Goal: Find specific page/section: Find specific page/section

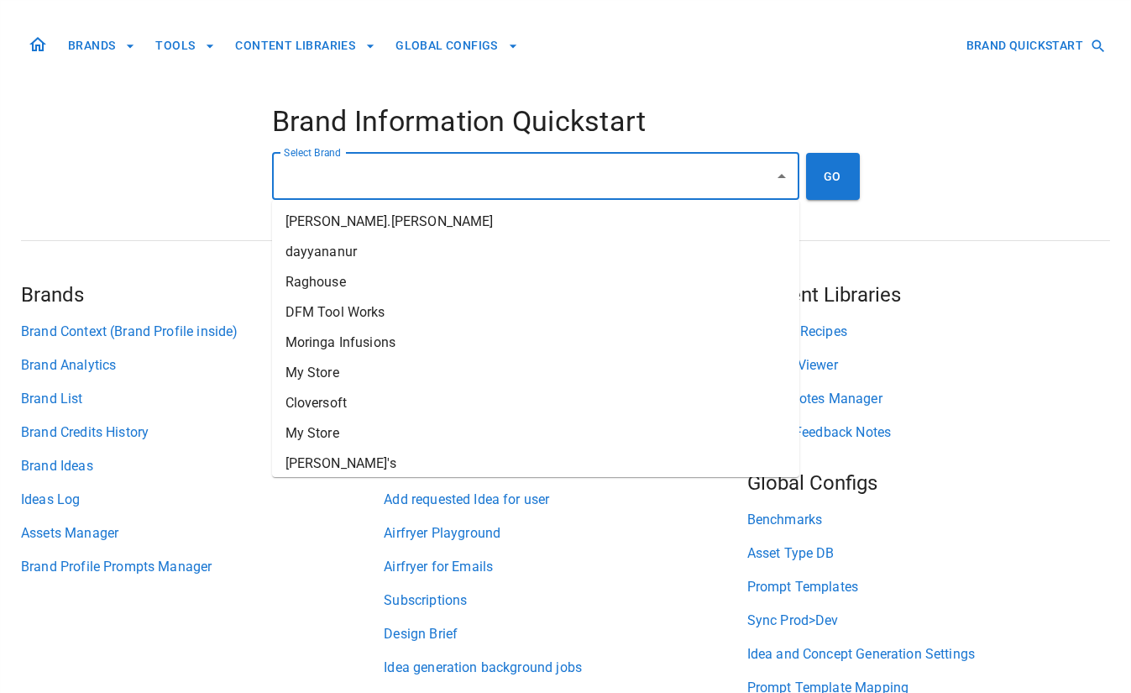
click at [352, 176] on input "Select Brand" at bounding box center [523, 176] width 487 height 32
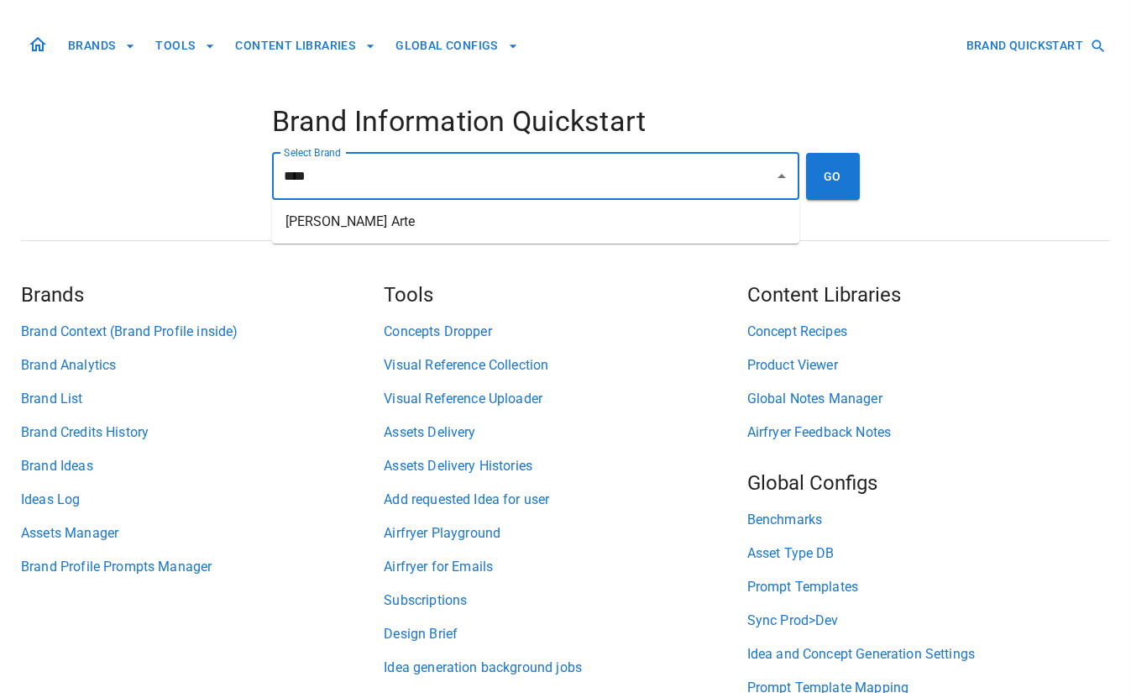
click at [345, 211] on li "[PERSON_NAME] Arte" at bounding box center [535, 222] width 527 height 30
type input "**********"
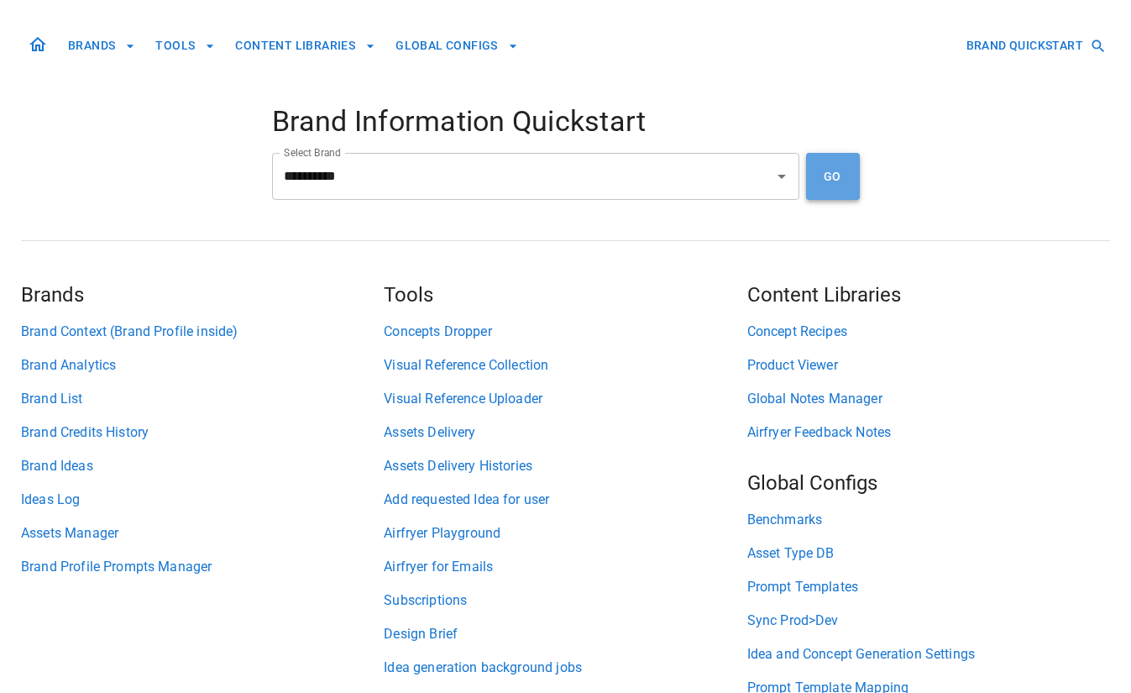
click at [821, 184] on button "GO" at bounding box center [833, 176] width 54 height 47
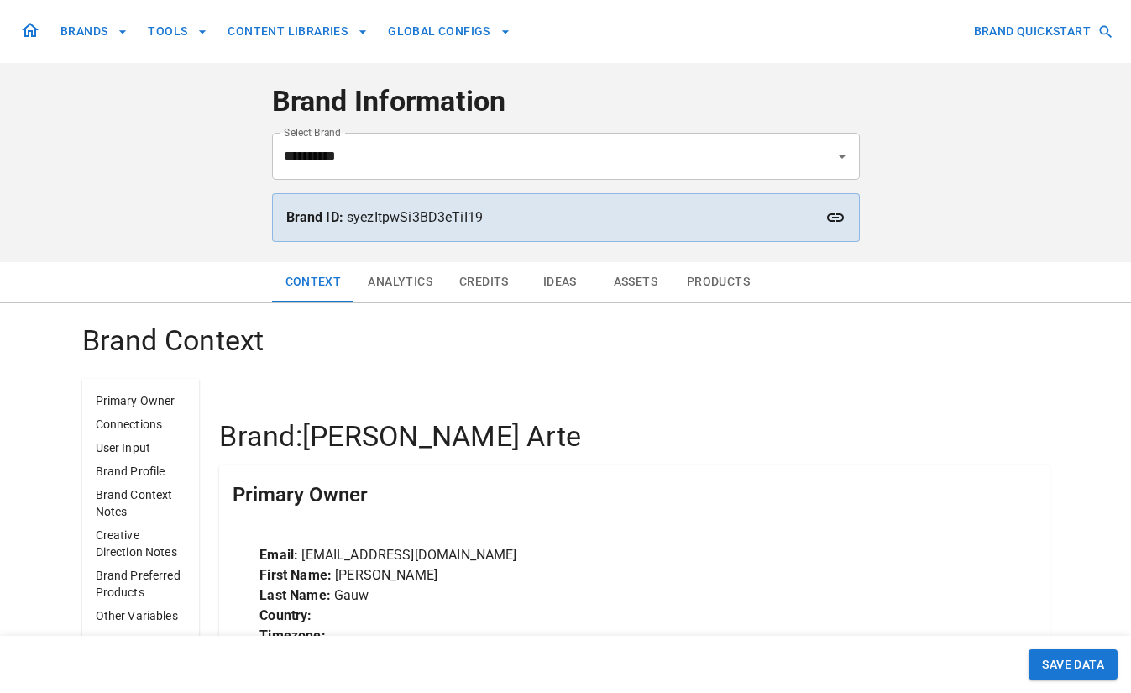
click at [400, 292] on button "Analytics" at bounding box center [400, 282] width 92 height 40
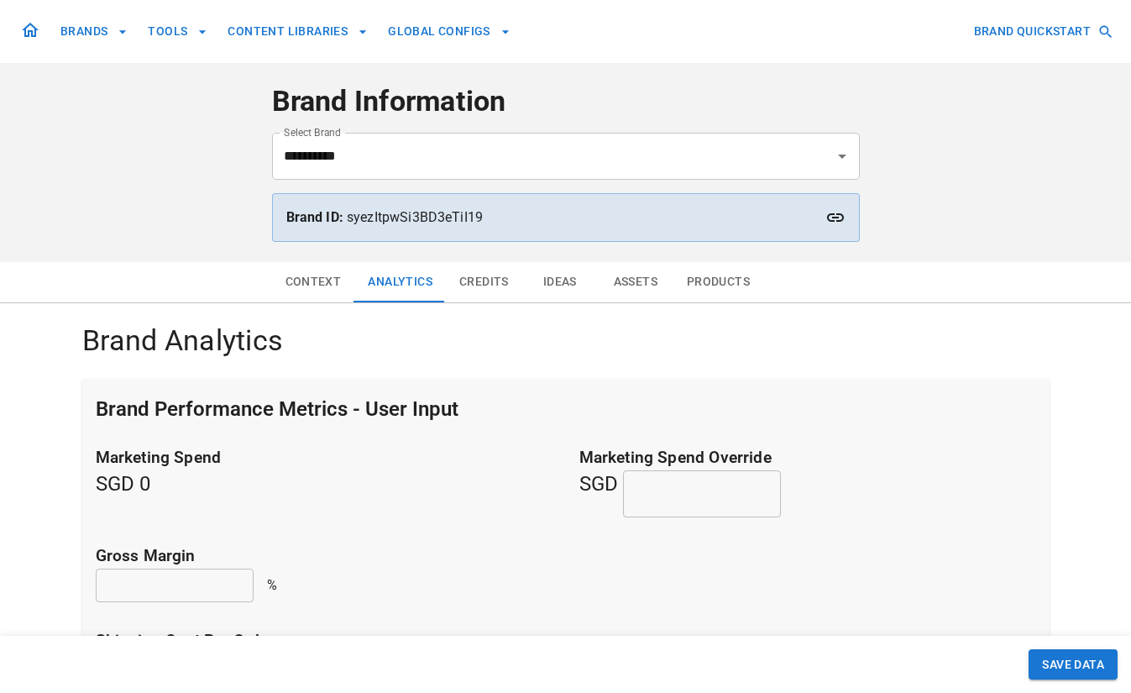
click at [551, 285] on button "Ideas" at bounding box center [560, 282] width 76 height 40
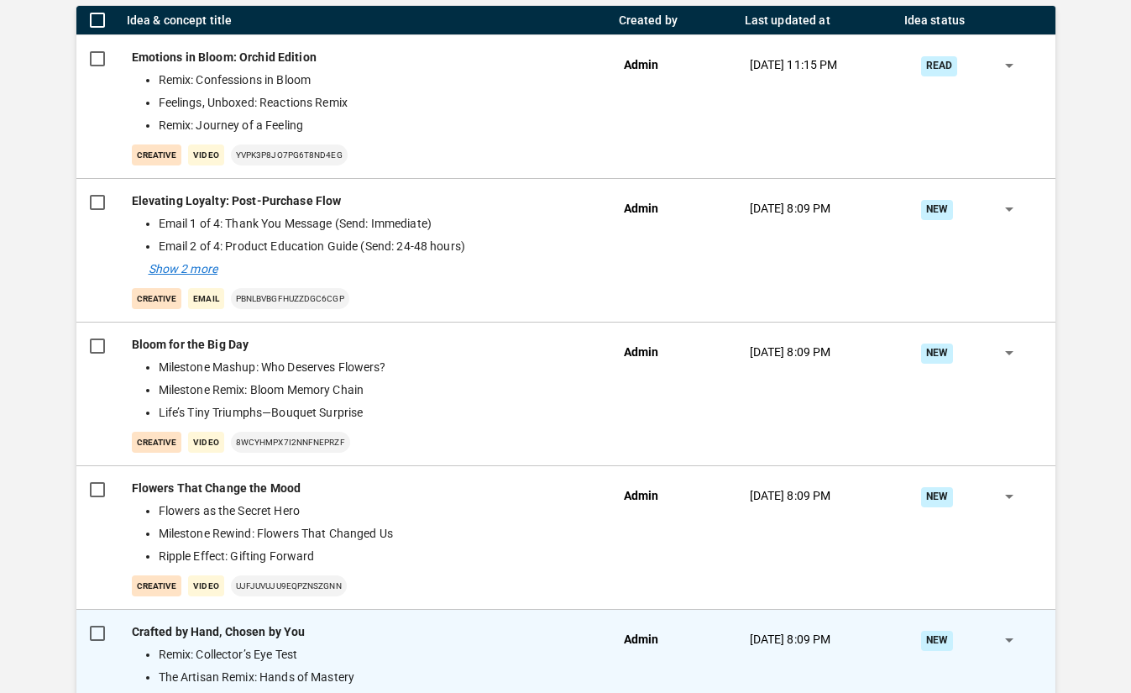
scroll to position [179, 0]
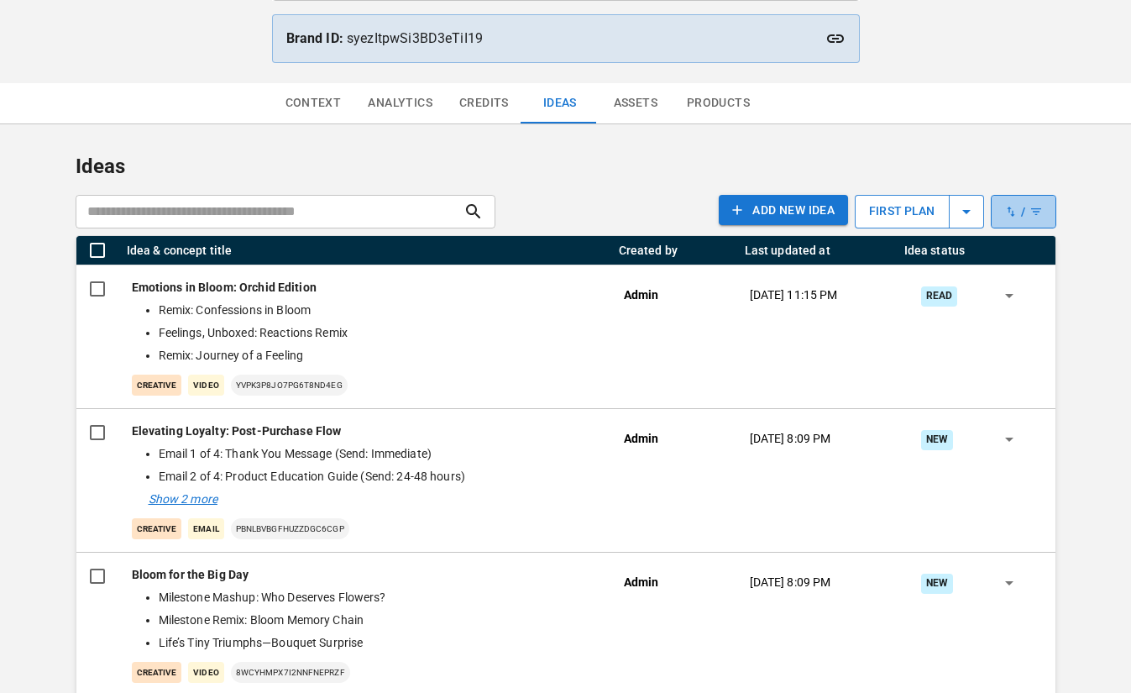
click at [1036, 215] on icon "button" at bounding box center [1023, 211] width 39 height 13
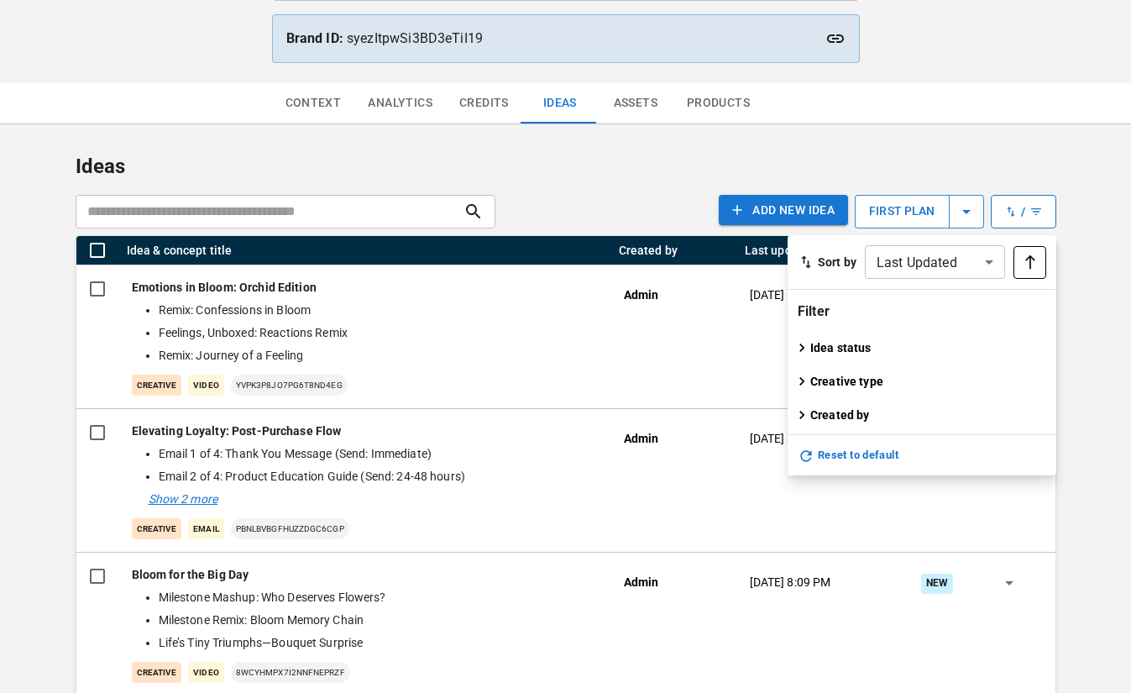
scroll to position [0, 0]
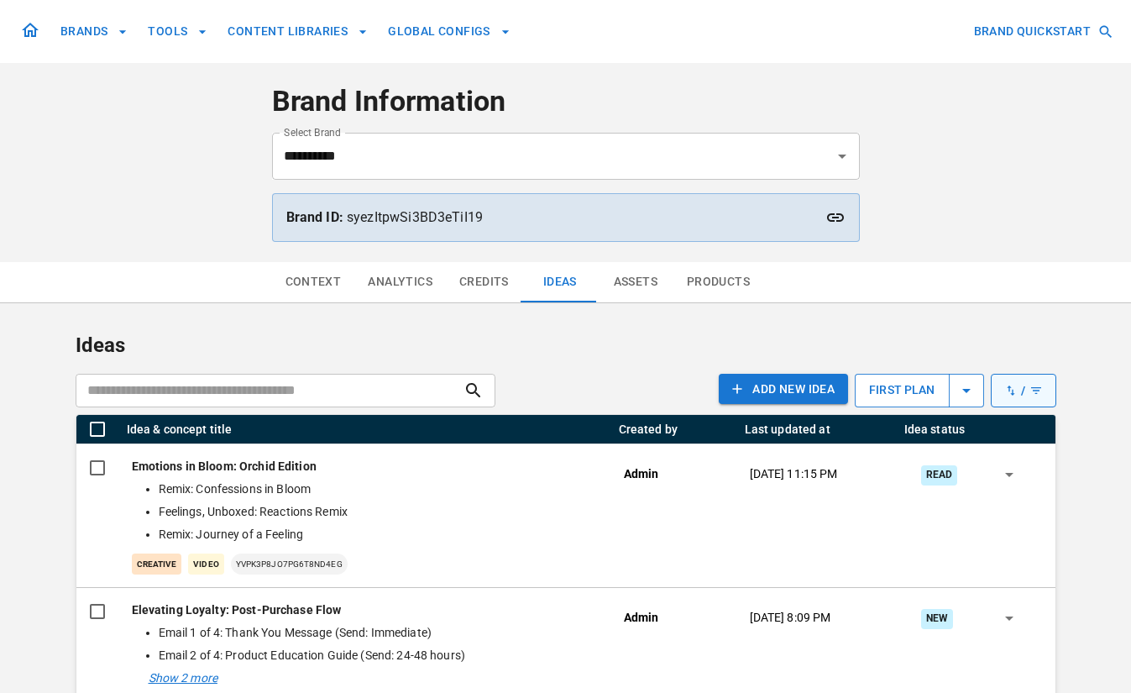
click at [1020, 390] on icon "button" at bounding box center [1023, 390] width 39 height 13
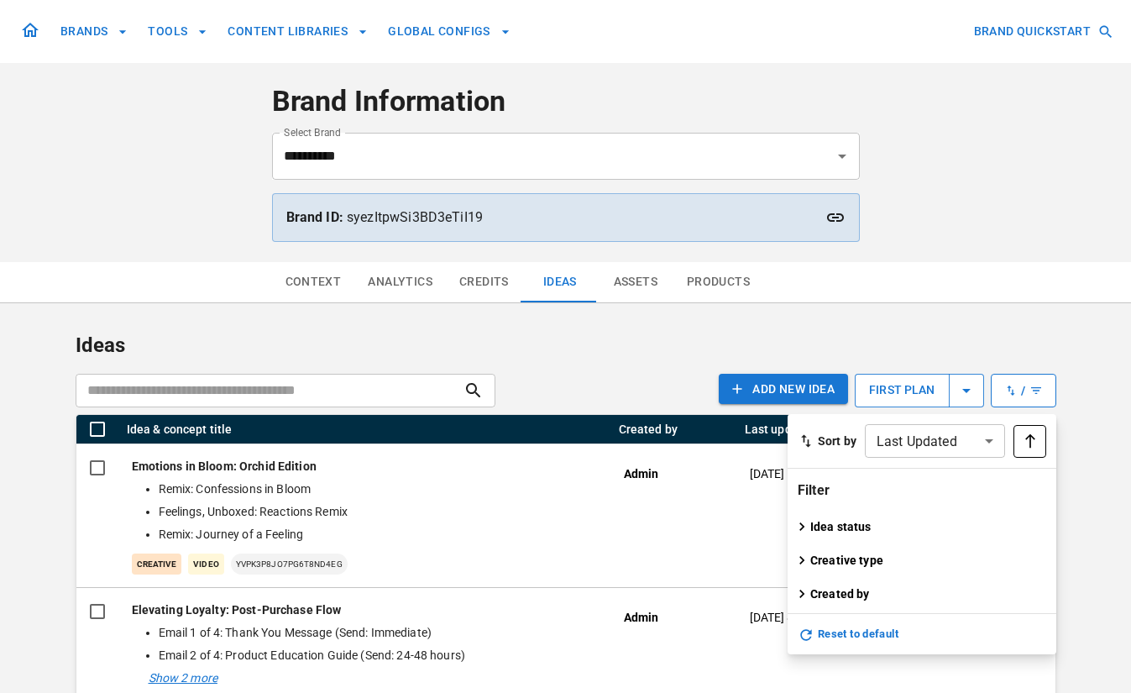
click at [868, 538] on div "Idea status Draft Queue New Read Blocked Needle Is Working Done Creative type V…" at bounding box center [922, 552] width 249 height 101
click at [869, 530] on p "Idea status" at bounding box center [840, 526] width 61 height 17
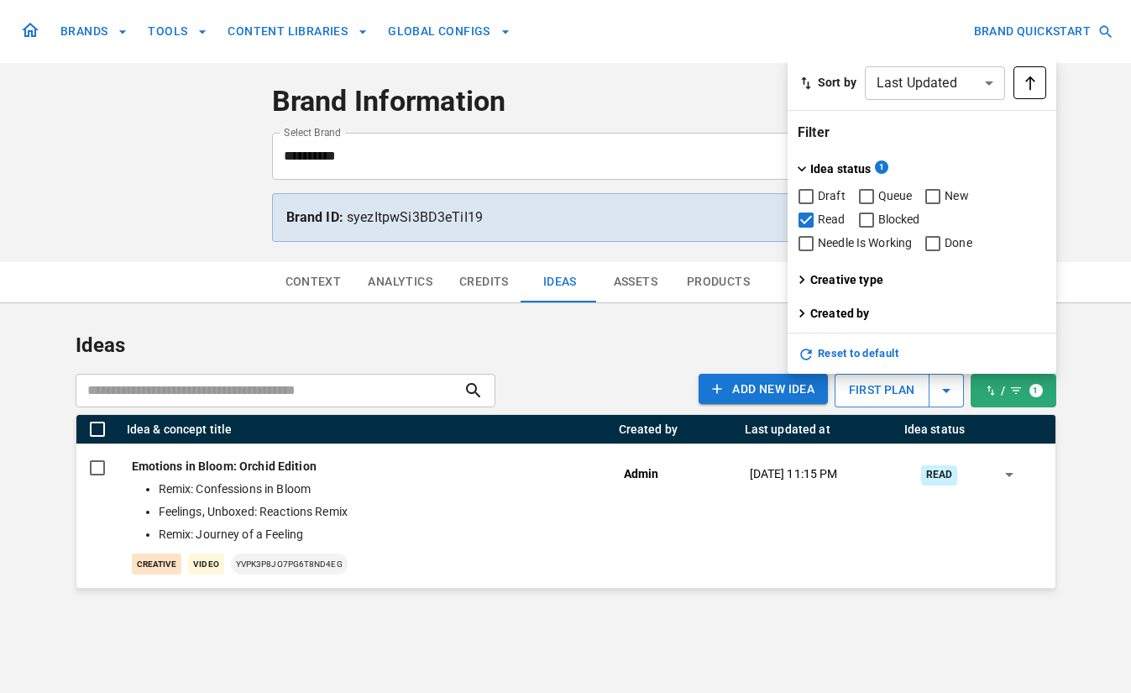
click at [1084, 303] on div "Context Analytics Credits Ideas Assets Products Ideas ​ Add NEW IDEA first plan…" at bounding box center [565, 439] width 1131 height 354
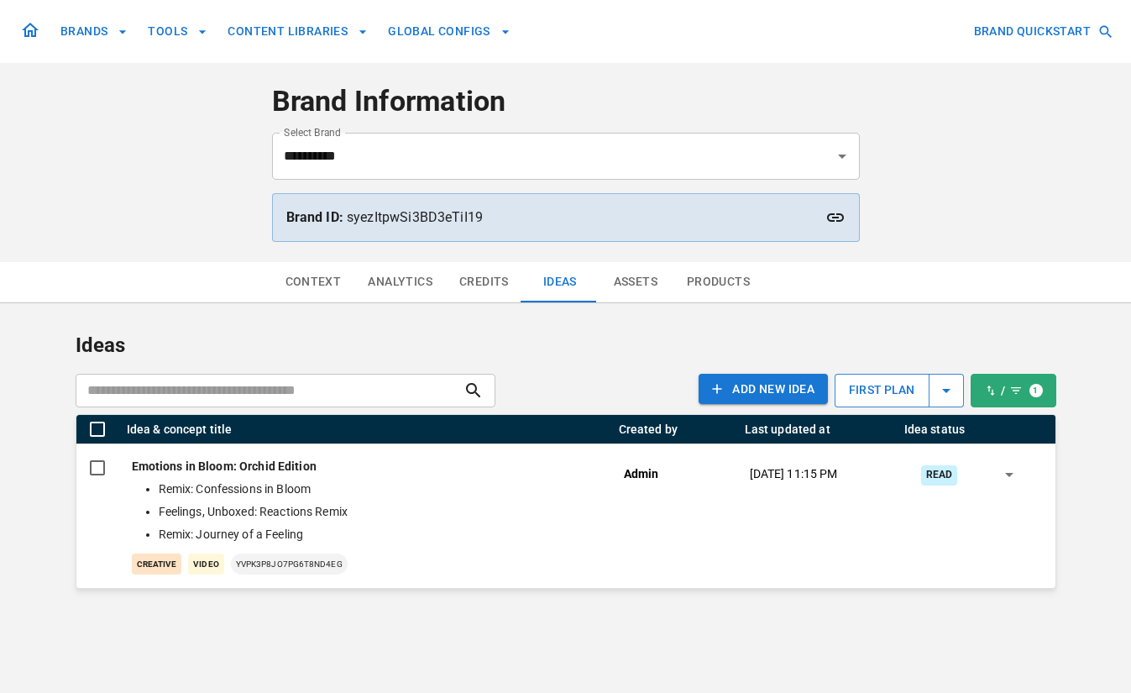
click at [1009, 390] on icon "button" at bounding box center [1003, 390] width 39 height 13
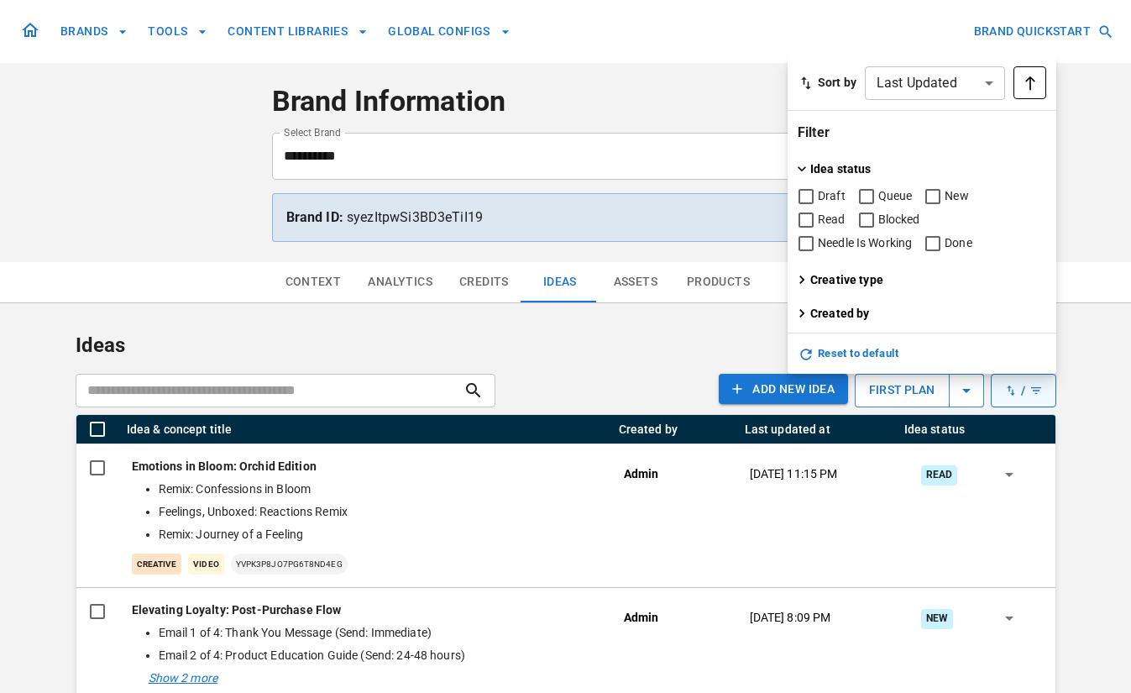
click at [1040, 393] on icon "button" at bounding box center [1023, 390] width 39 height 13
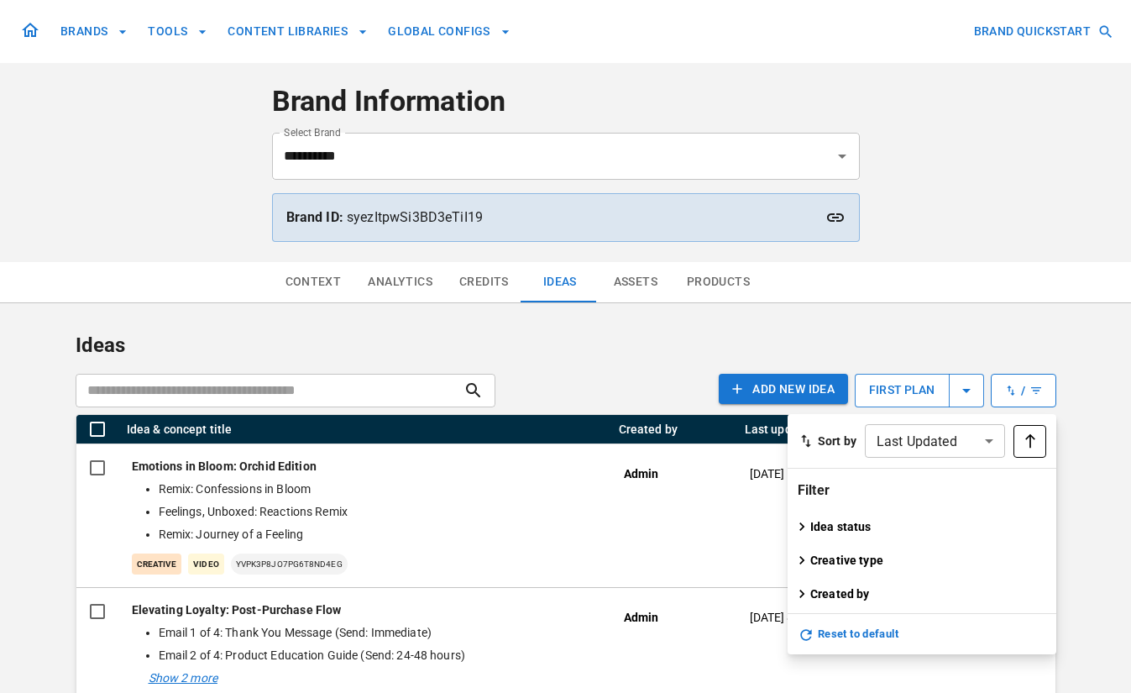
scroll to position [52, 0]
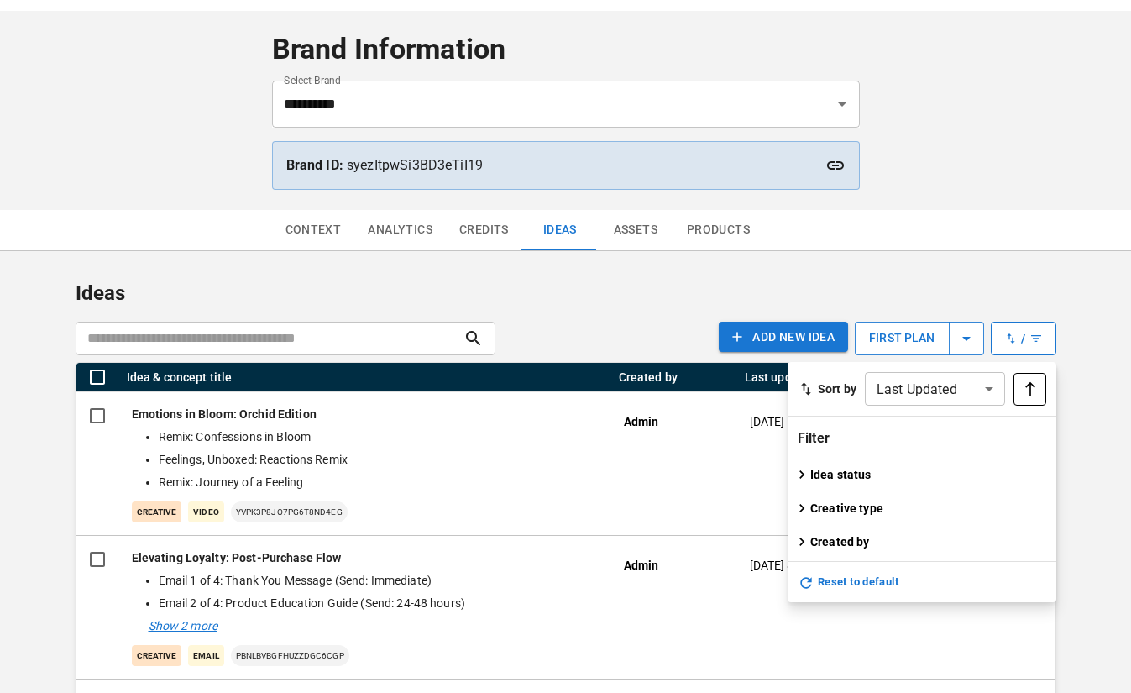
click at [841, 501] on p "Creative type" at bounding box center [846, 508] width 73 height 17
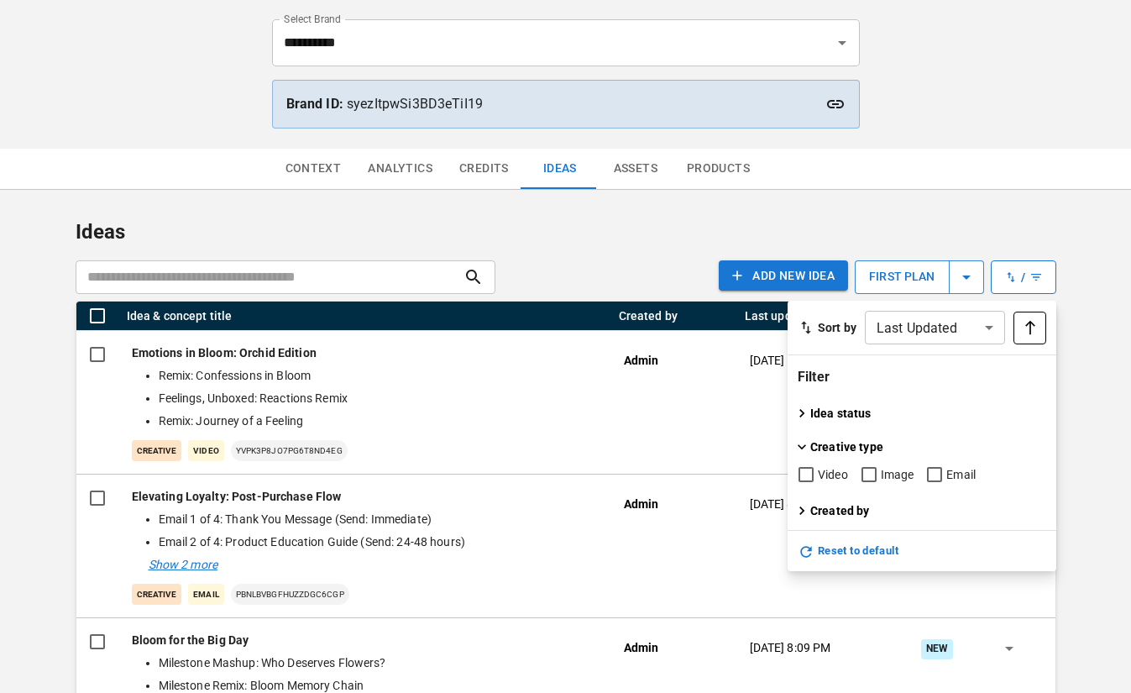
scroll to position [122, 0]
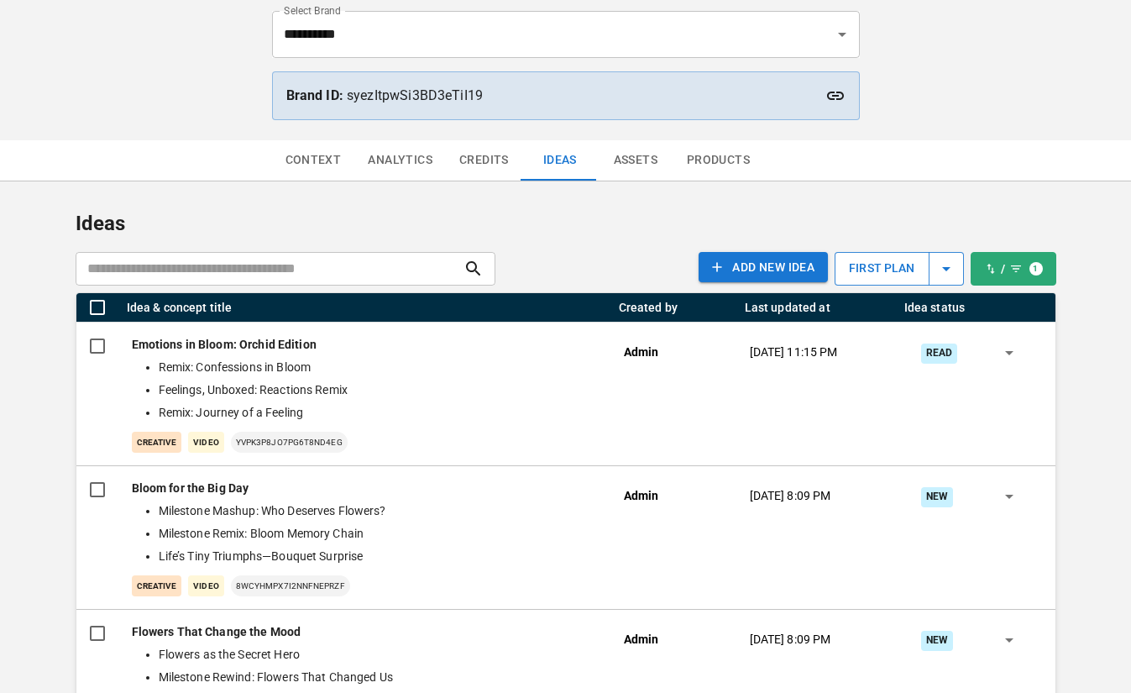
click at [1032, 186] on div "Ideas ​ Add NEW IDEA first plan 1 Idea & concept title Created by Last updated …" at bounding box center [566, 552] width 981 height 743
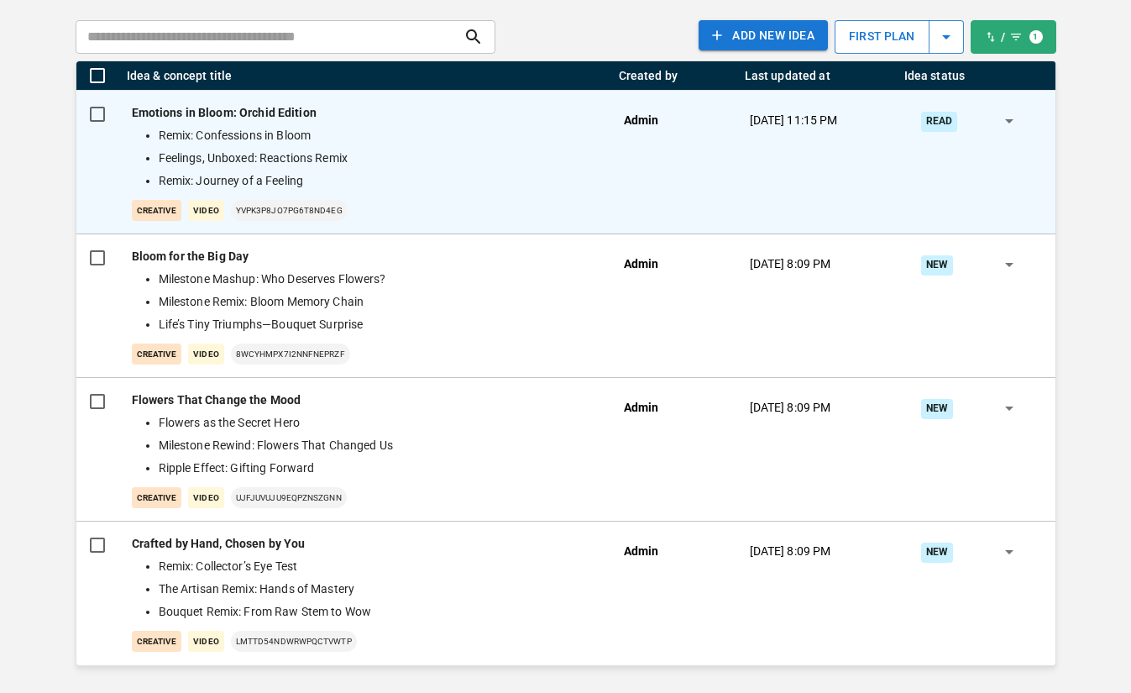
scroll to position [0, 0]
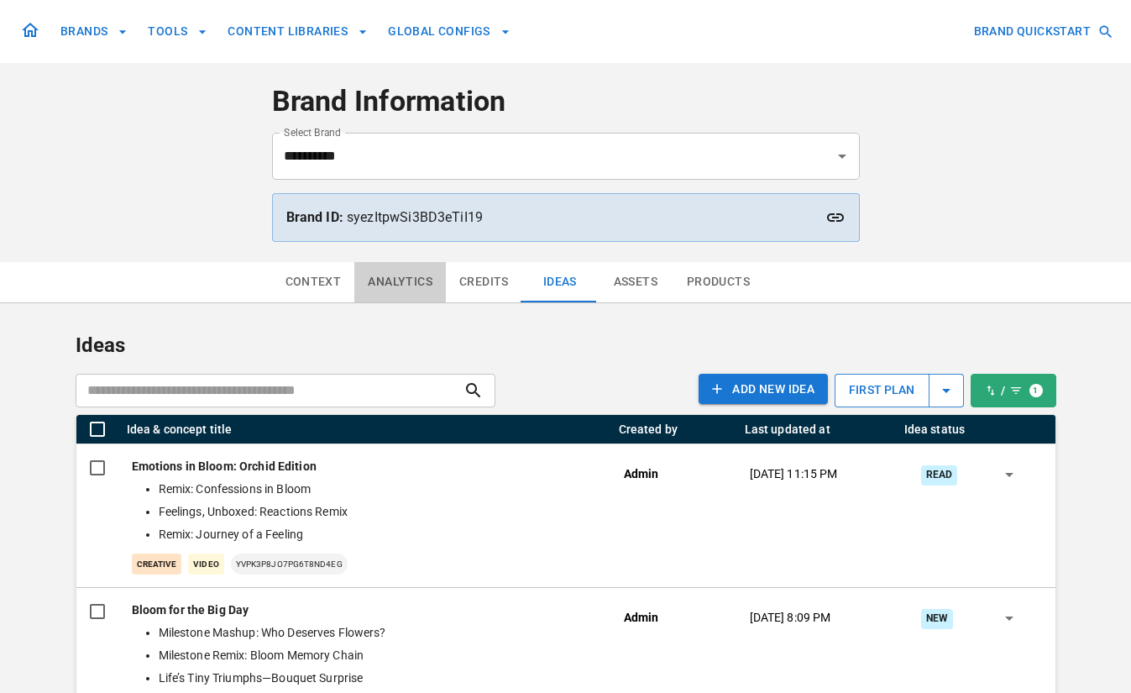
click at [380, 278] on button "Analytics" at bounding box center [400, 282] width 92 height 40
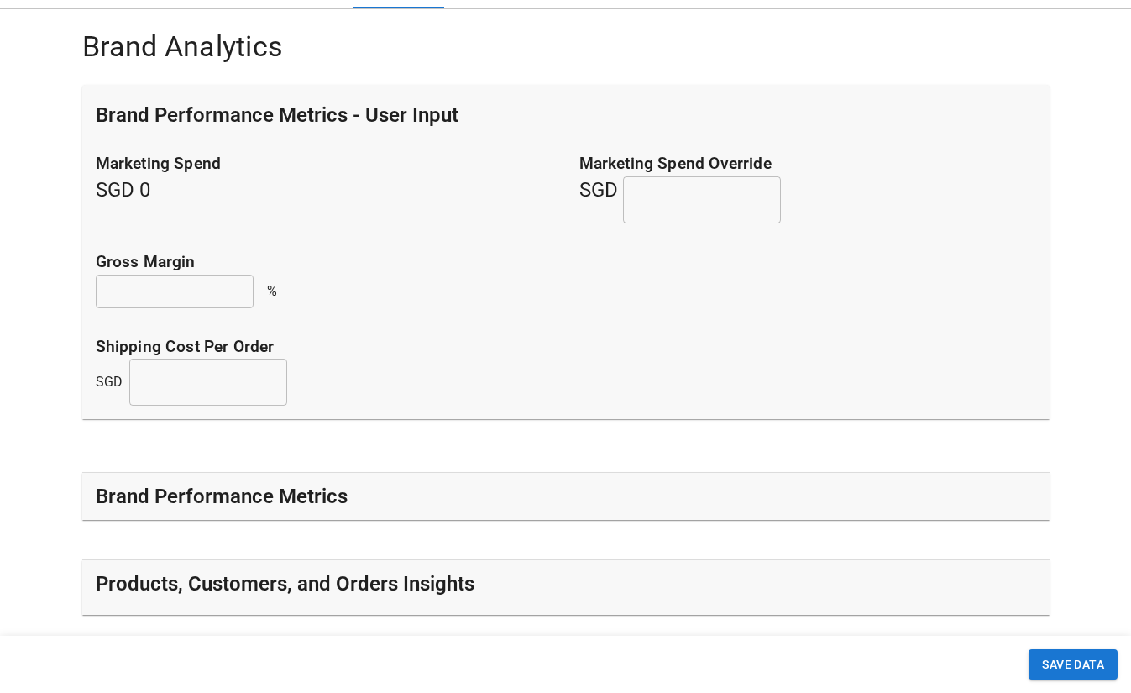
scroll to position [531, 0]
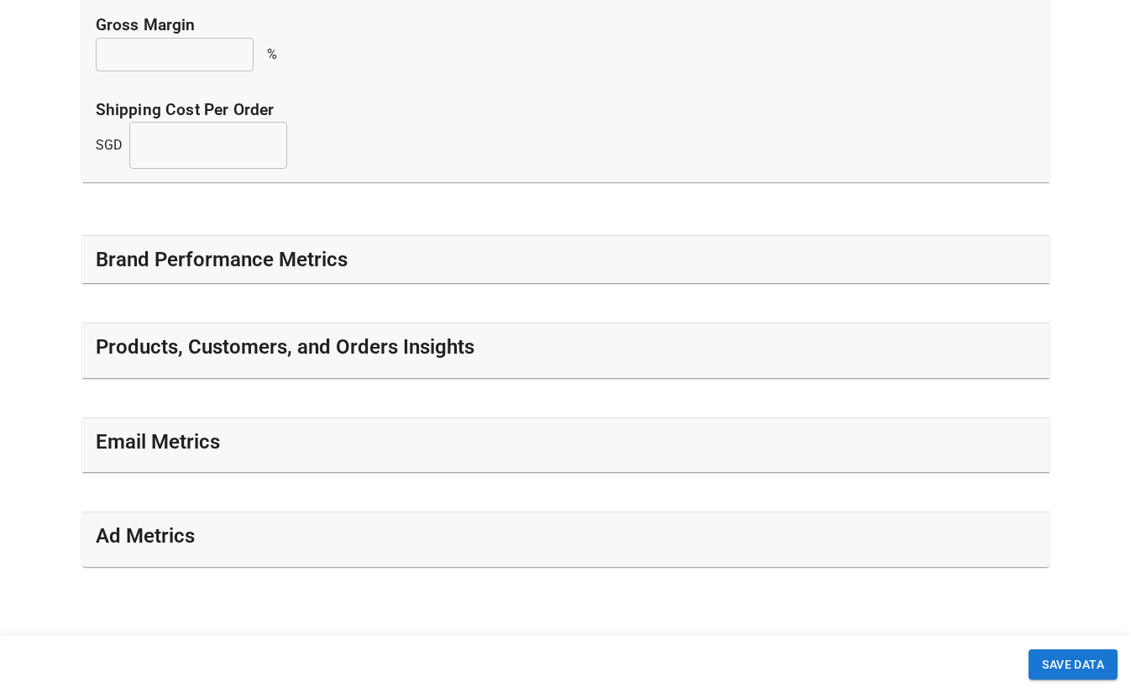
click at [229, 280] on div "Brand Performance Metrics" at bounding box center [565, 259] width 967 height 47
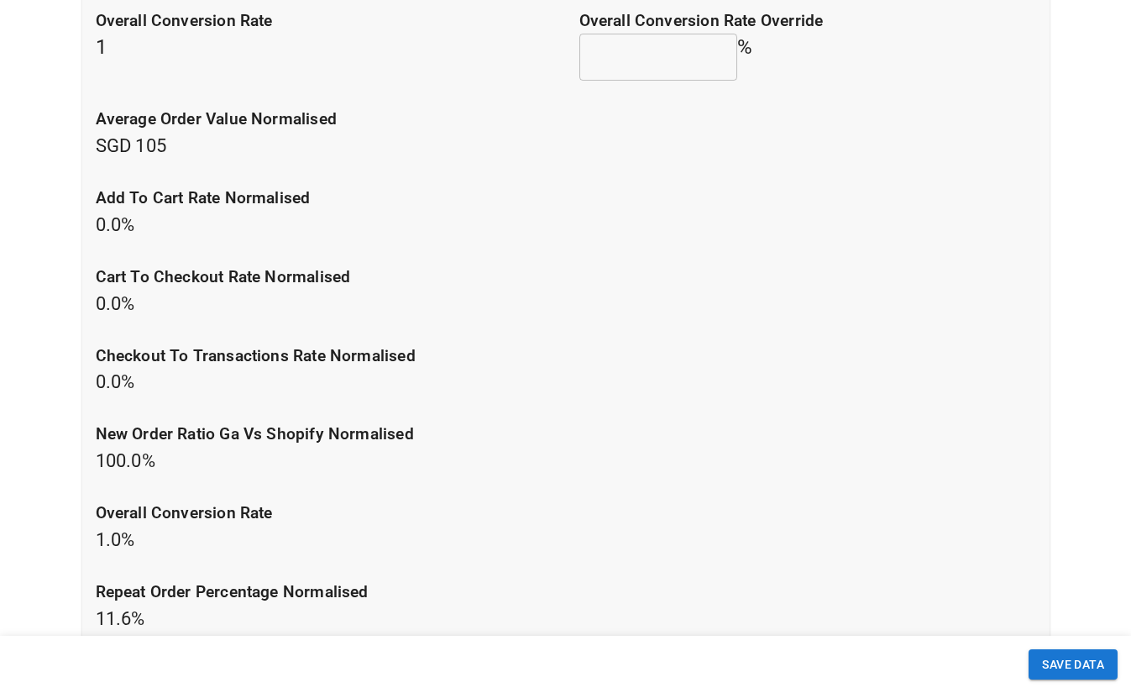
scroll to position [799, 0]
